Goal: Task Accomplishment & Management: Complete application form

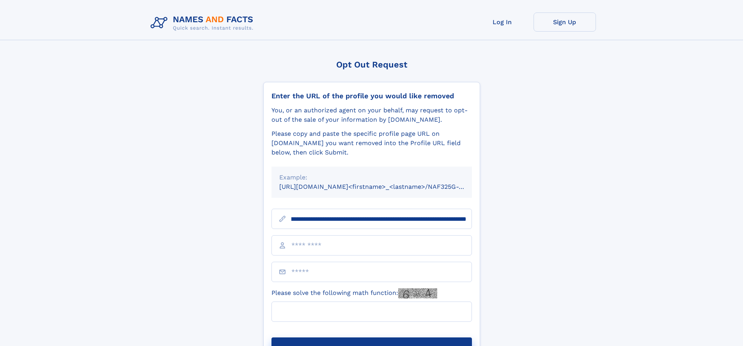
scroll to position [0, 85]
type input "**********"
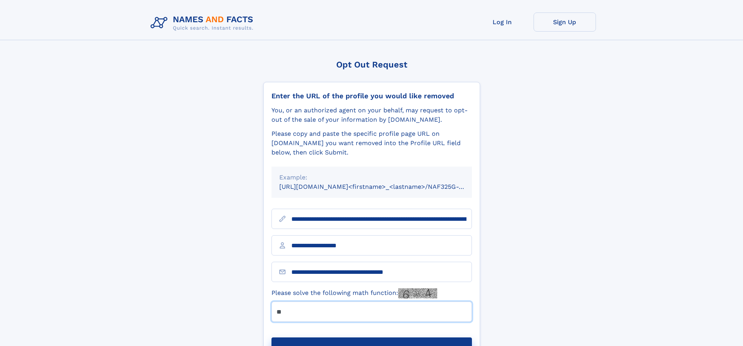
type input "**"
click at [371, 337] on button "Submit Opt Out Request" at bounding box center [371, 349] width 200 height 25
